Goal: Navigation & Orientation: Find specific page/section

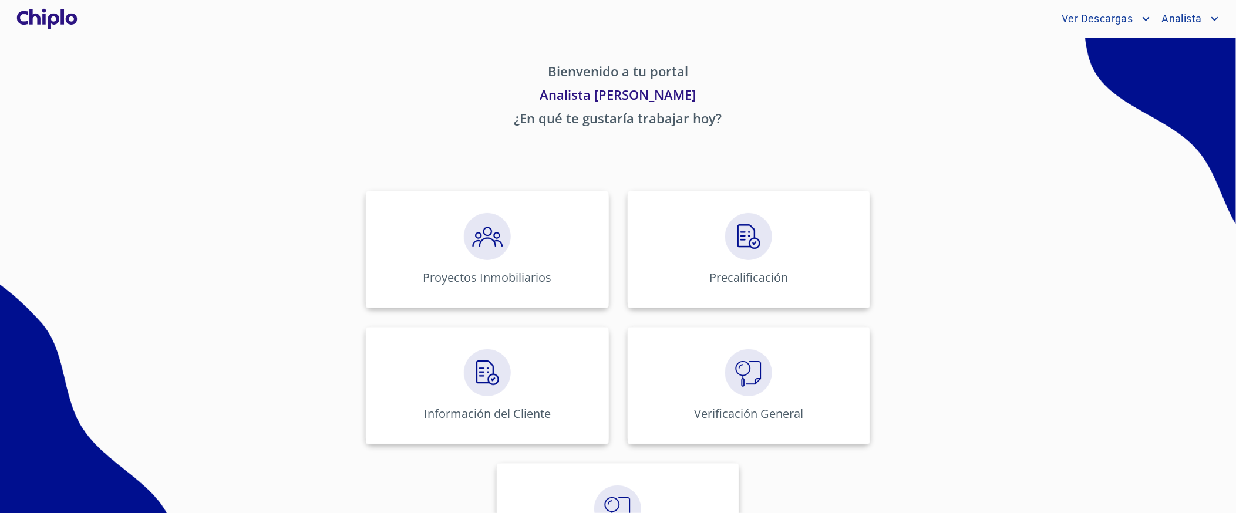
click at [1203, 25] on span "Analista" at bounding box center [1180, 18] width 55 height 19
click at [1186, 76] on li "Entidades" at bounding box center [1190, 66] width 62 height 21
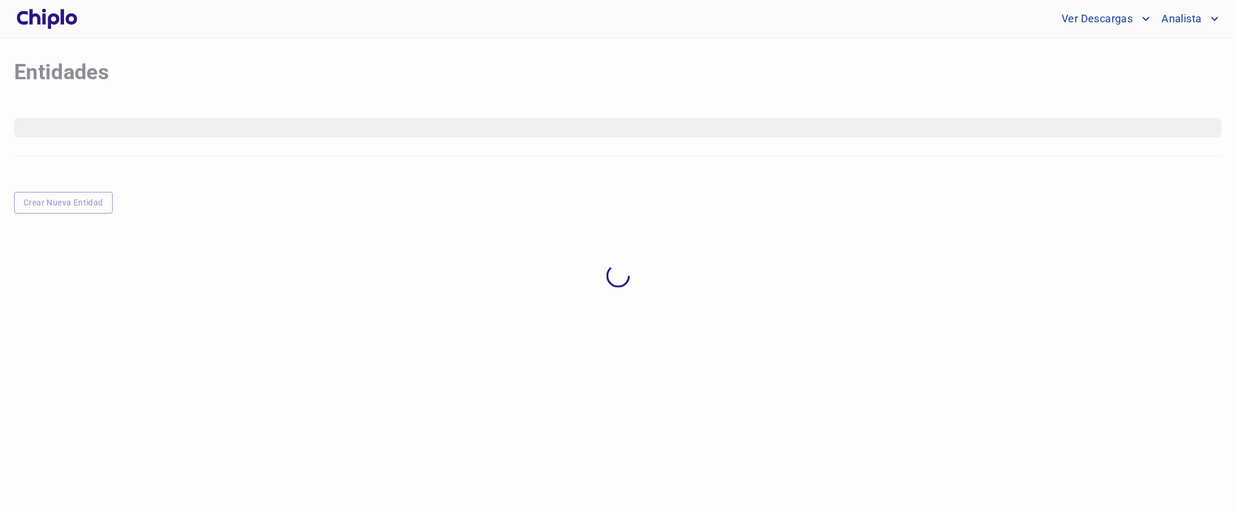
click at [1196, 5] on div "Ver Descargas Analista" at bounding box center [618, 19] width 1236 height 38
click at [1195, 17] on span "Analista" at bounding box center [1180, 18] width 55 height 19
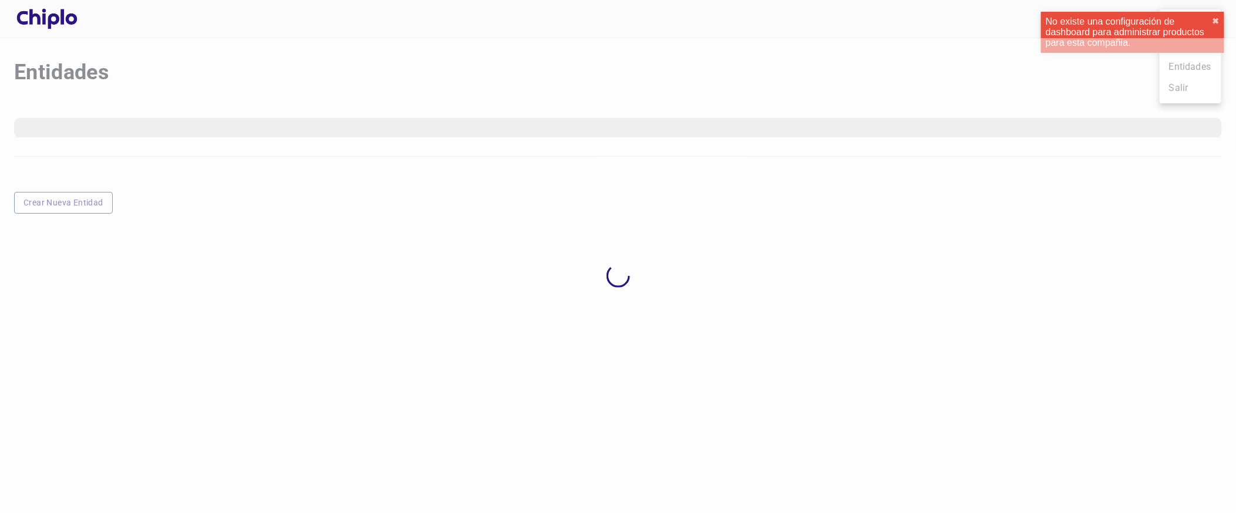
click at [1178, 89] on div at bounding box center [618, 275] width 1236 height 475
click at [68, 17] on div at bounding box center [618, 256] width 1236 height 513
click at [60, 23] on div at bounding box center [47, 19] width 66 height 38
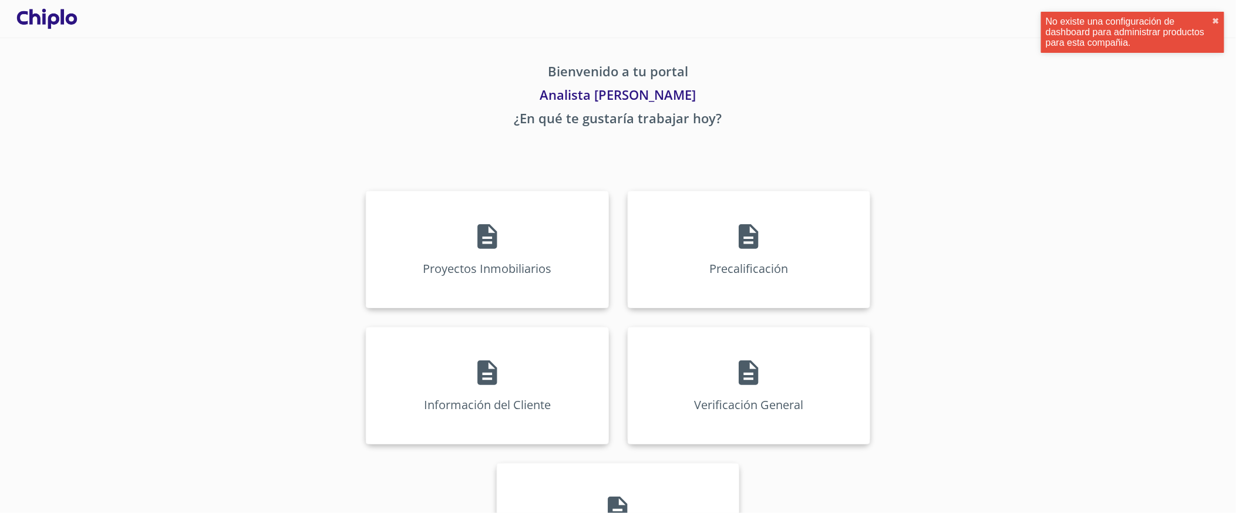
click at [60, 22] on div at bounding box center [47, 19] width 66 height 38
click at [1219, 19] on button "✖︎" at bounding box center [1215, 20] width 7 height 9
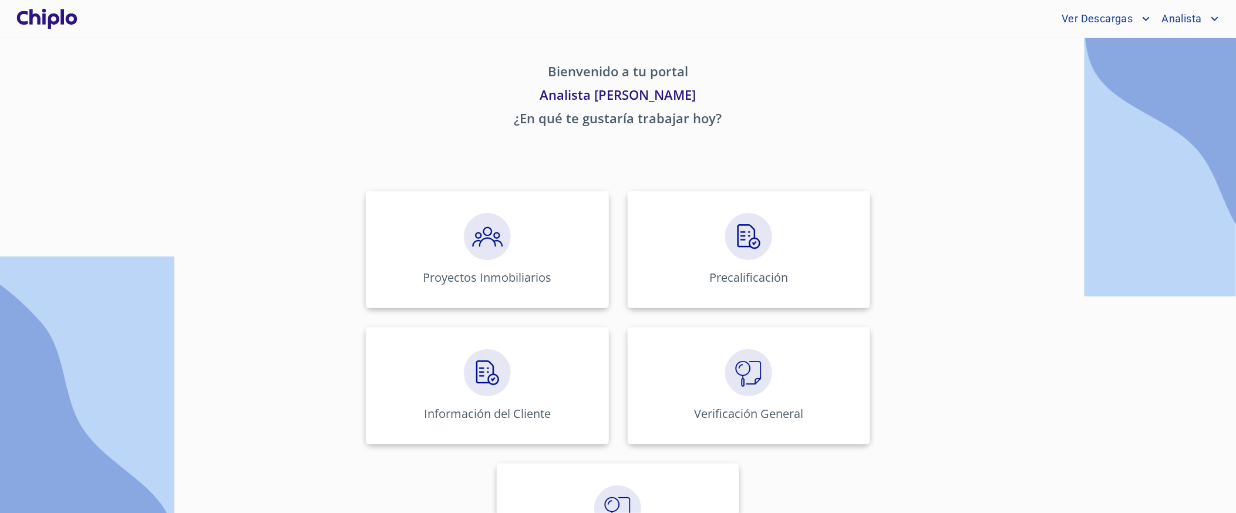
click at [1213, 16] on icon "account of current user" at bounding box center [1215, 19] width 14 height 14
click at [1185, 89] on li "Salir" at bounding box center [1190, 87] width 62 height 21
